Goal: Information Seeking & Learning: Learn about a topic

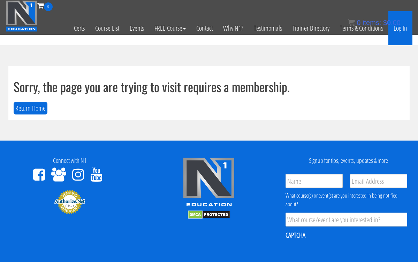
click at [401, 30] on link "Log In" at bounding box center [400, 28] width 24 height 34
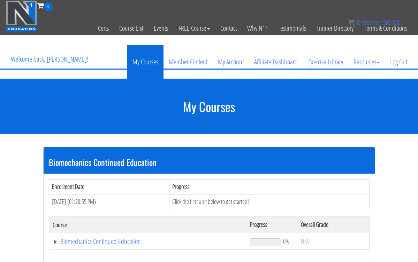
click at [141, 62] on link "My Courses" at bounding box center [145, 61] width 36 height 33
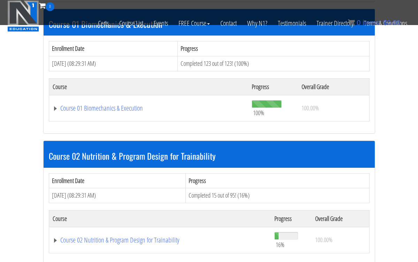
scroll to position [221, 0]
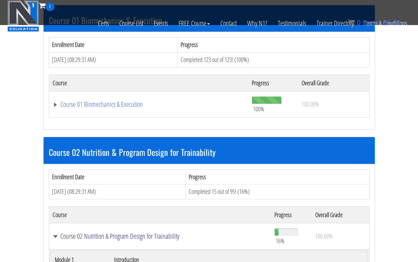
click at [117, 233] on link "Course 02 Nutrition & Program Design for Trainability" at bounding box center [160, 236] width 215 height 7
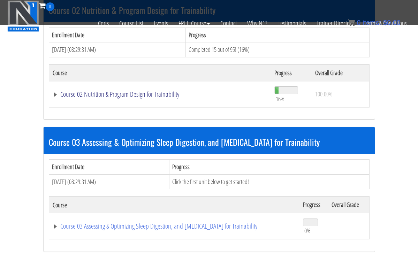
scroll to position [366, 0]
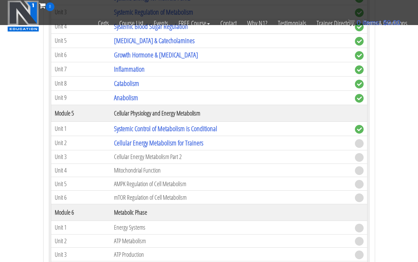
scroll to position [657, 0]
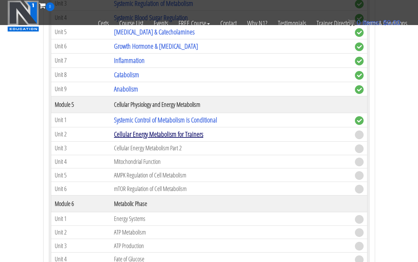
click at [177, 132] on link "Cellular Energy Metabolism for Trainers" at bounding box center [158, 134] width 89 height 9
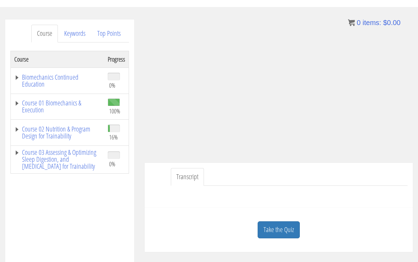
scroll to position [69, 0]
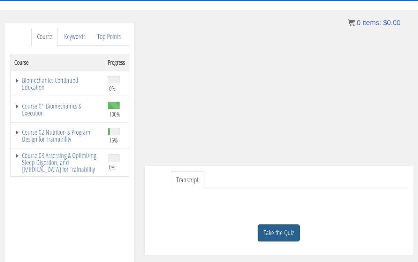
click at [276, 231] on link "Take the Quiz" at bounding box center [278, 233] width 42 height 17
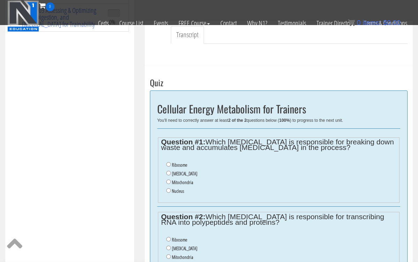
scroll to position [169, 0]
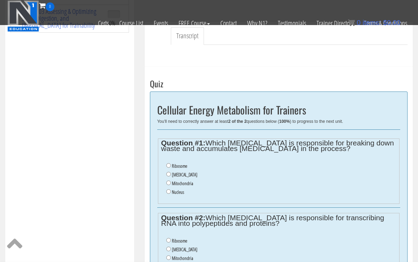
click at [169, 173] on input "Lysosome" at bounding box center [168, 174] width 5 height 5
radio input "true"
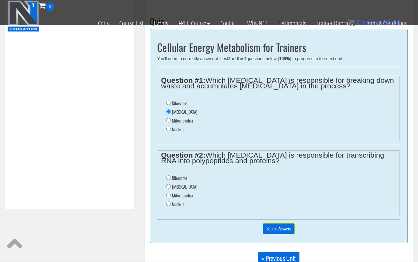
scroll to position [230, 0]
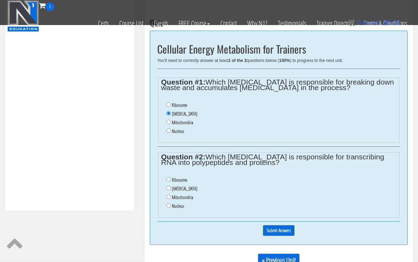
click at [169, 177] on input "Ribosome" at bounding box center [168, 179] width 5 height 5
radio input "true"
click at [283, 225] on input "Submit Answers" at bounding box center [279, 230] width 32 height 11
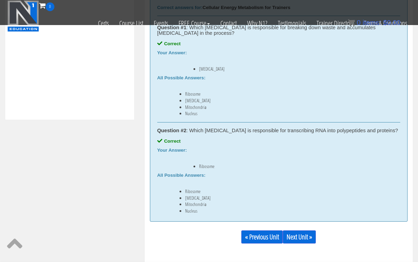
scroll to position [324, 0]
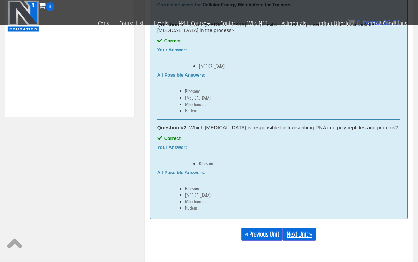
click at [294, 237] on link "Next Unit »" at bounding box center [299, 234] width 33 height 13
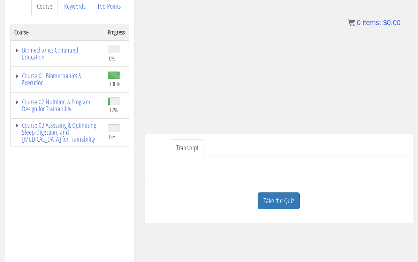
scroll to position [100, 0]
click at [278, 198] on link "Take the Quiz" at bounding box center [278, 200] width 42 height 17
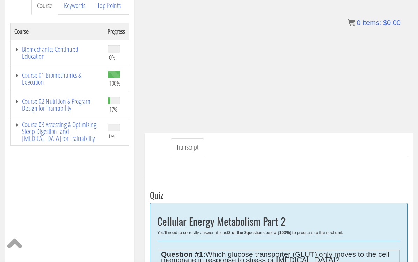
click at [278, 198] on h3 "Quiz" at bounding box center [278, 195] width 257 height 9
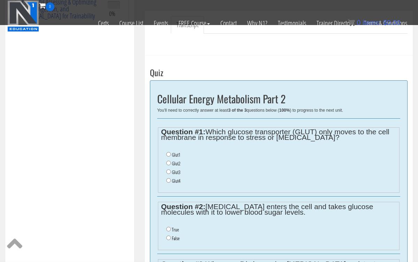
scroll to position [185, 0]
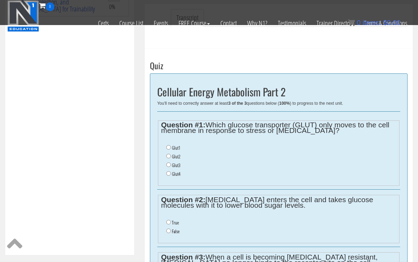
click at [168, 171] on input "Glut4" at bounding box center [168, 173] width 5 height 5
radio input "true"
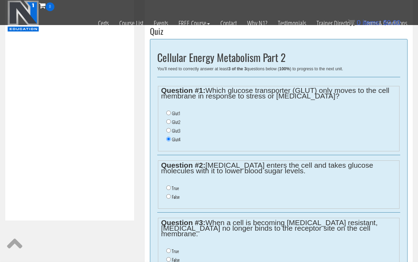
scroll to position [221, 0]
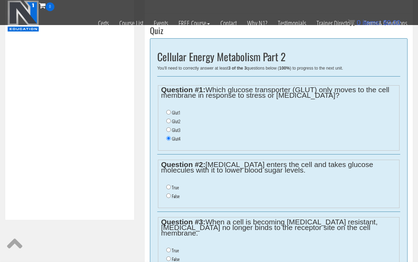
click at [169, 194] on input "False" at bounding box center [168, 196] width 5 height 5
radio input "true"
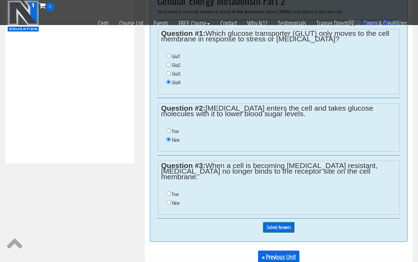
scroll to position [278, 0]
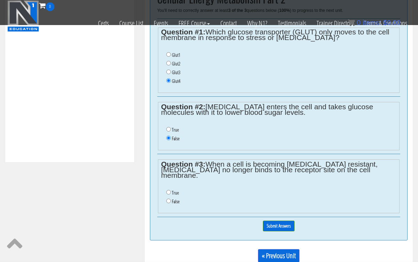
click at [169, 190] on input "True" at bounding box center [168, 192] width 5 height 5
radio input "true"
click at [169, 190] on input "True" at bounding box center [168, 192] width 5 height 5
click at [280, 217] on div "0% Submit Answers" at bounding box center [278, 226] width 243 height 18
click at [278, 218] on div "0% Submit Answers" at bounding box center [278, 226] width 243 height 18
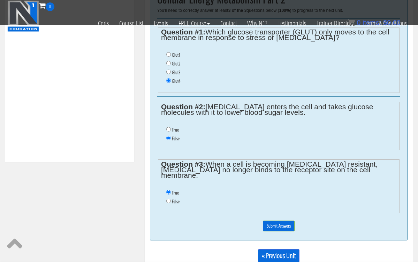
click at [278, 218] on div "0% Submit Answers" at bounding box center [278, 226] width 243 height 18
click at [278, 221] on input "Submit Answers" at bounding box center [279, 226] width 32 height 11
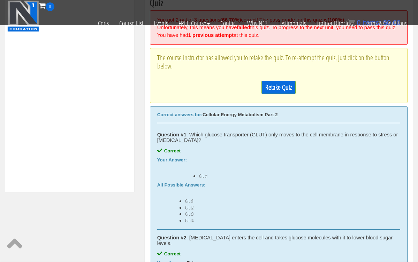
scroll to position [245, 0]
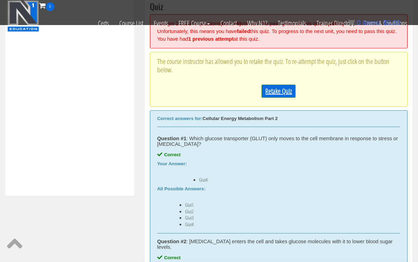
click at [285, 93] on link "Retake Quiz" at bounding box center [278, 91] width 34 height 13
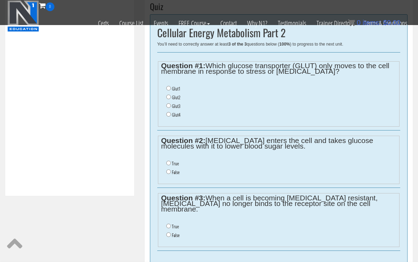
click at [168, 112] on input "Glut4" at bounding box center [168, 114] width 5 height 5
radio input "true"
click at [167, 170] on input "False" at bounding box center [168, 172] width 5 height 5
radio input "true"
click at [168, 233] on input "False" at bounding box center [168, 235] width 5 height 5
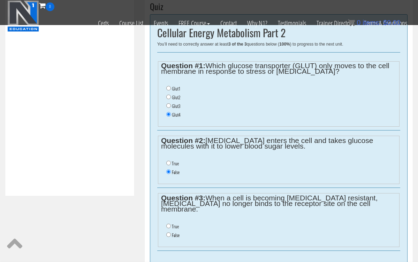
radio input "true"
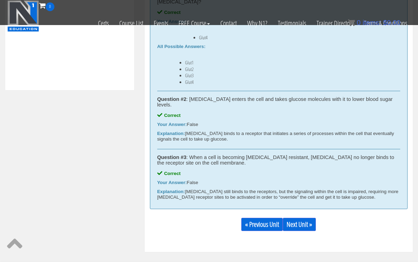
scroll to position [351, 0]
click at [300, 221] on link "Next Unit »" at bounding box center [299, 223] width 33 height 13
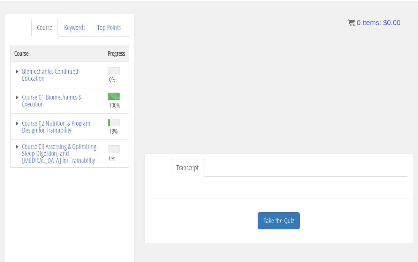
scroll to position [80, 0]
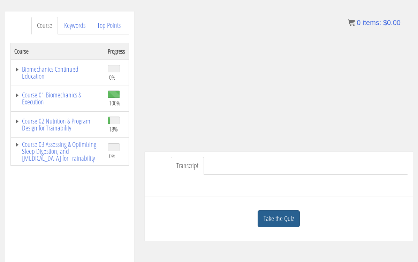
click at [283, 217] on link "Take the Quiz" at bounding box center [278, 218] width 42 height 17
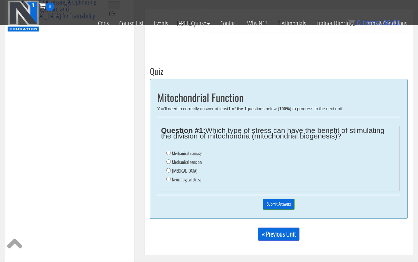
scroll to position [177, 0]
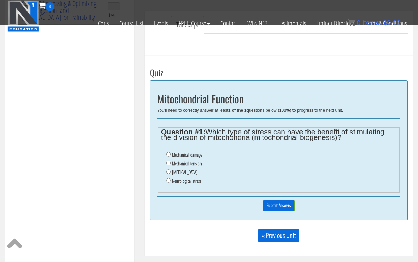
click at [168, 170] on input "Oxidative stress" at bounding box center [168, 172] width 5 height 5
radio input "true"
click at [168, 170] on input "Oxidative stress" at bounding box center [168, 172] width 5 height 5
click at [266, 203] on input "Submit Answers" at bounding box center [279, 205] width 32 height 11
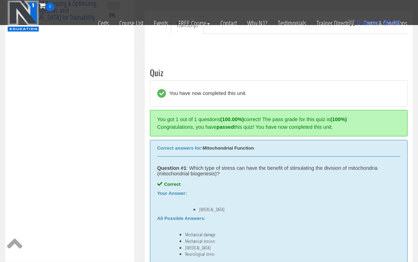
scroll to position [222, 0]
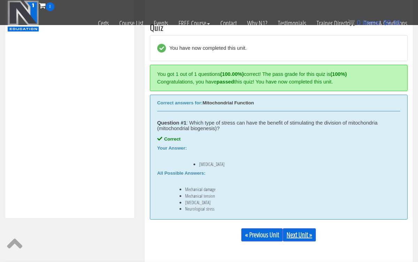
click at [290, 232] on link "Next Unit »" at bounding box center [299, 235] width 33 height 13
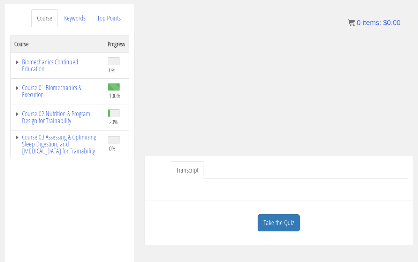
scroll to position [86, 0]
click at [290, 221] on link "Take the Quiz" at bounding box center [278, 223] width 42 height 17
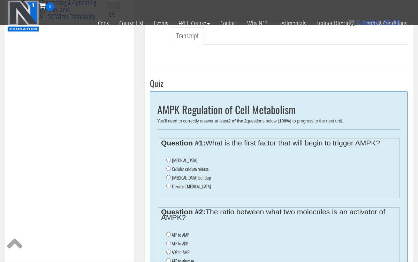
scroll to position [182, 0]
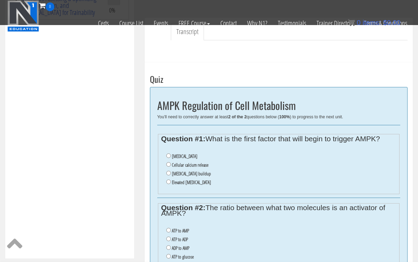
click at [168, 162] on input "Cellular calcium release" at bounding box center [168, 164] width 5 height 5
radio input "true"
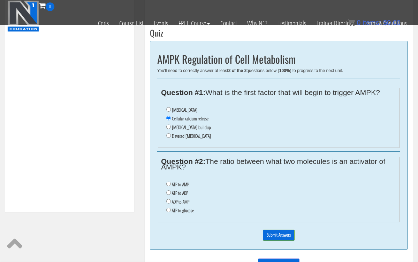
scroll to position [248, 0]
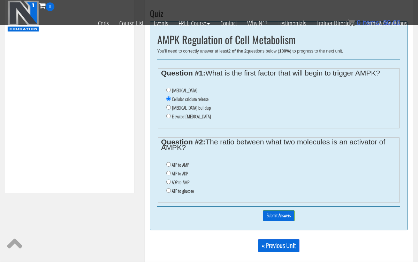
click at [168, 162] on input "ATP to AMP" at bounding box center [168, 164] width 5 height 5
radio input "true"
click at [291, 210] on input "Submit Answers" at bounding box center [279, 215] width 32 height 11
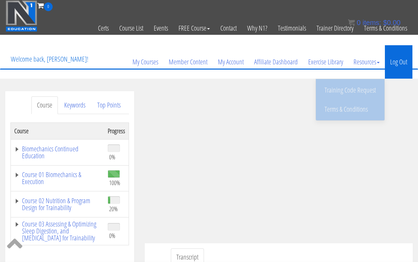
click at [394, 62] on link "Log Out" at bounding box center [399, 61] width 28 height 33
